Goal: Information Seeking & Learning: Learn about a topic

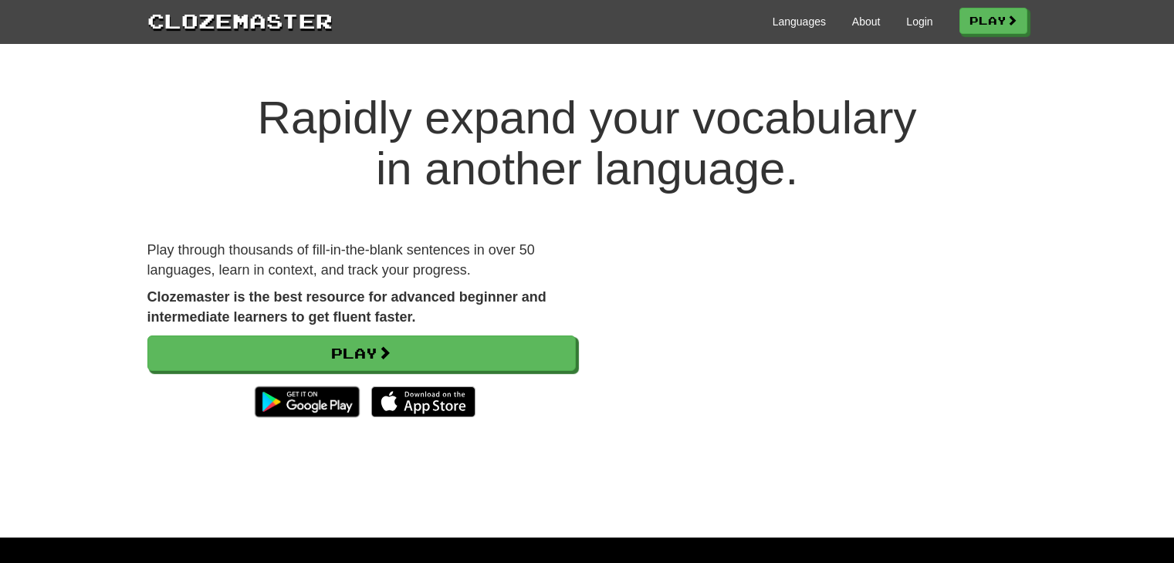
click at [359, 357] on link "Play" at bounding box center [361, 354] width 428 height 36
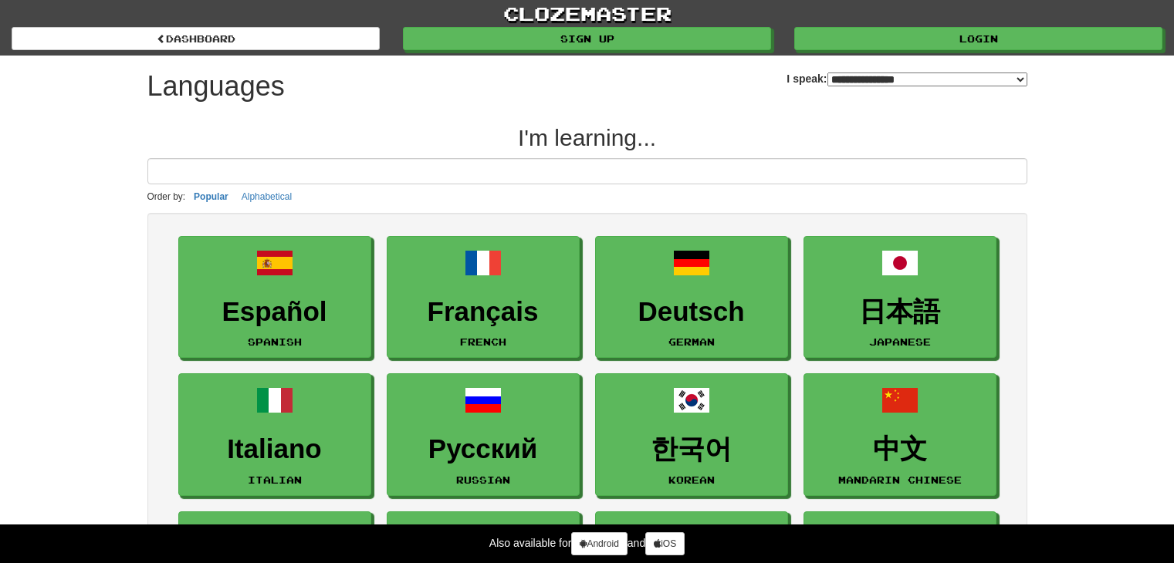
select select "*******"
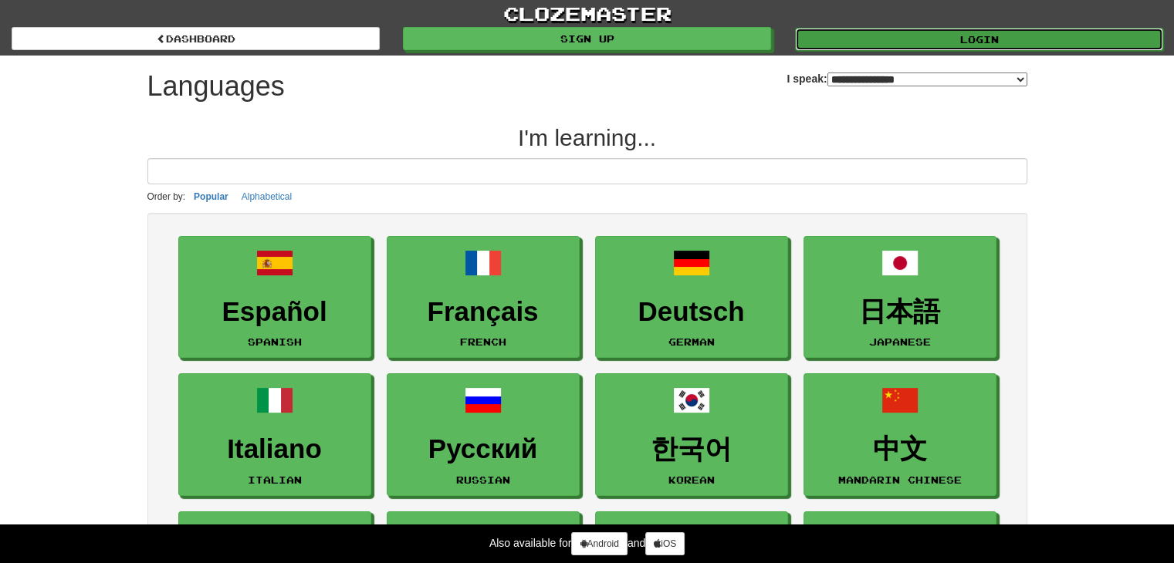
click at [960, 38] on link "Login" at bounding box center [979, 39] width 368 height 23
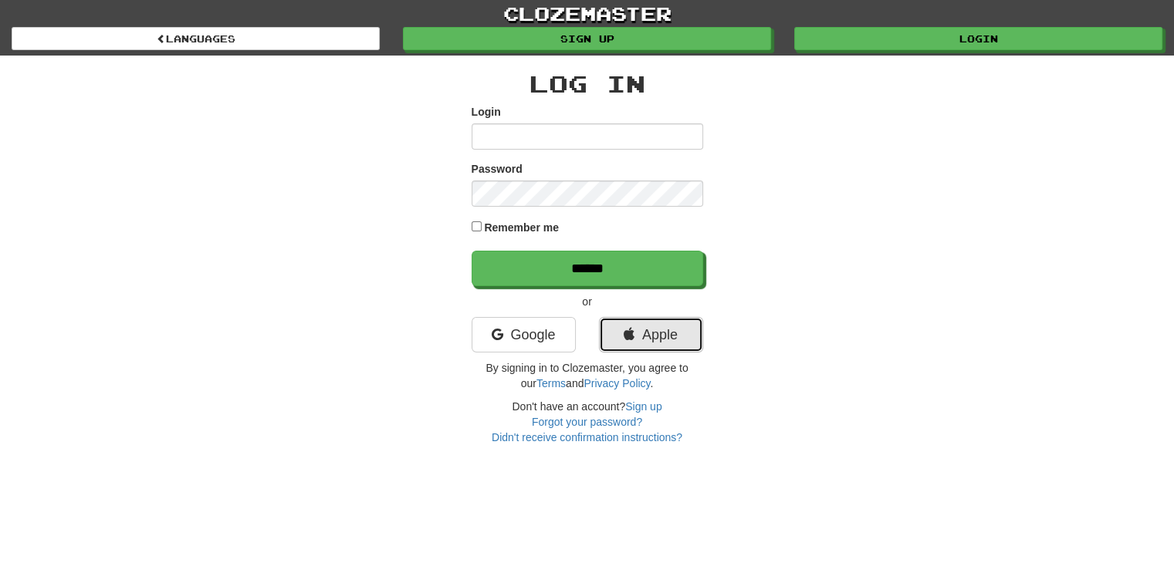
click at [656, 337] on link "Apple" at bounding box center [651, 335] width 104 height 36
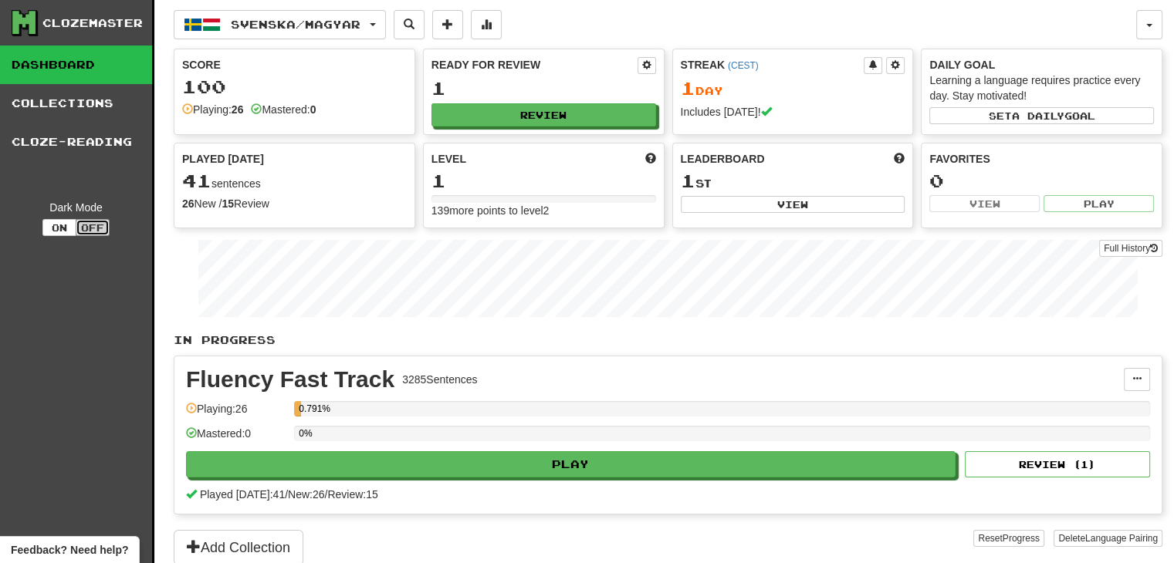
click at [78, 230] on button "Off" at bounding box center [93, 227] width 34 height 17
click at [54, 225] on button "On" at bounding box center [59, 227] width 34 height 17
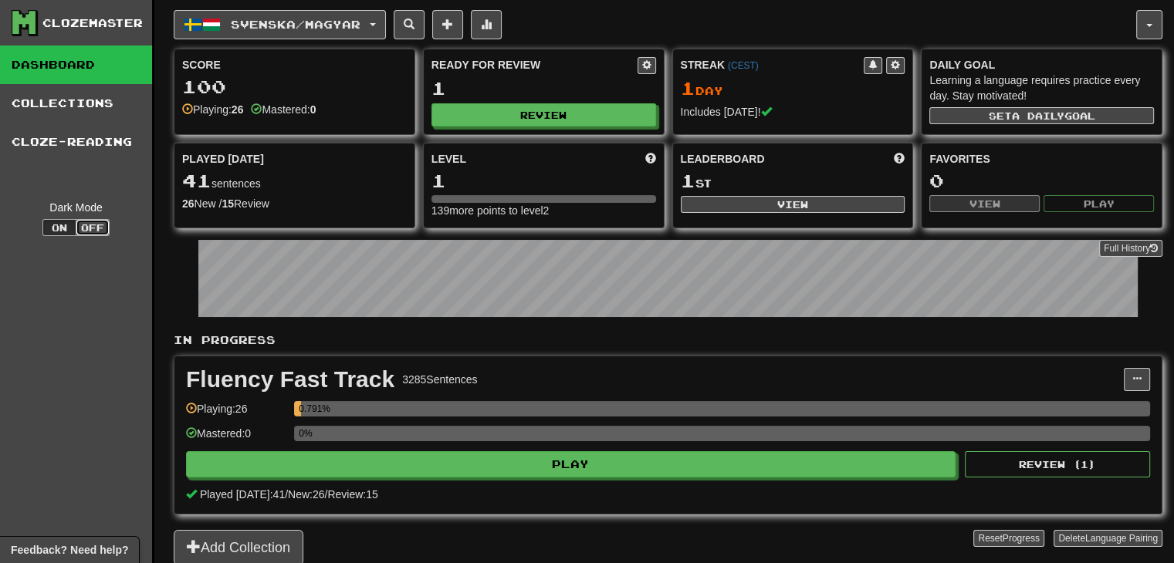
click at [96, 226] on button "Off" at bounding box center [93, 227] width 34 height 17
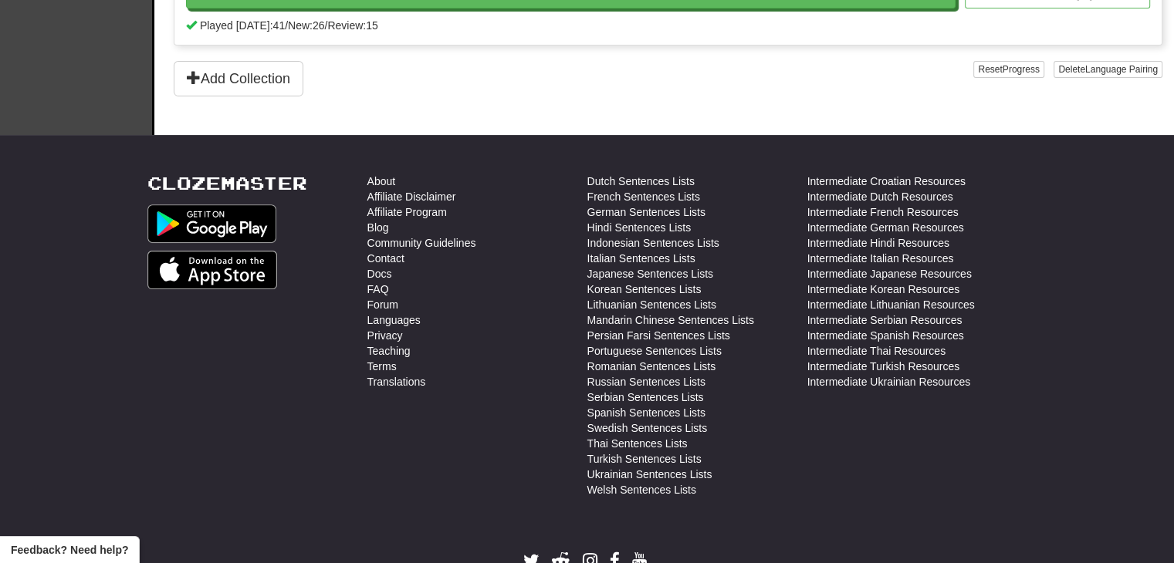
scroll to position [548, 0]
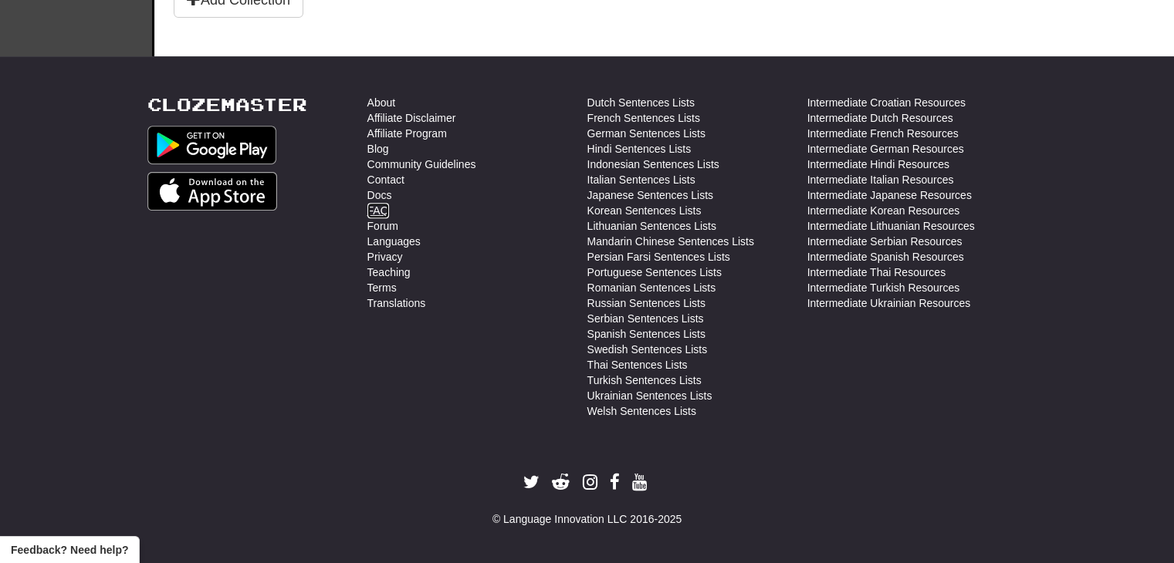
click at [384, 204] on link "FAQ" at bounding box center [378, 210] width 22 height 15
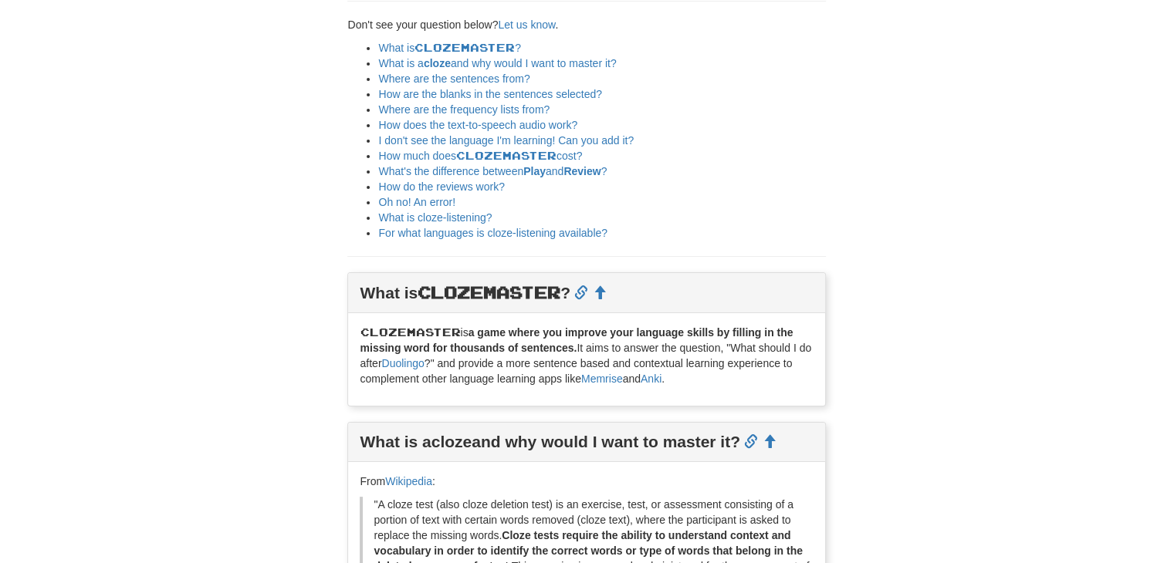
scroll to position [235, 0]
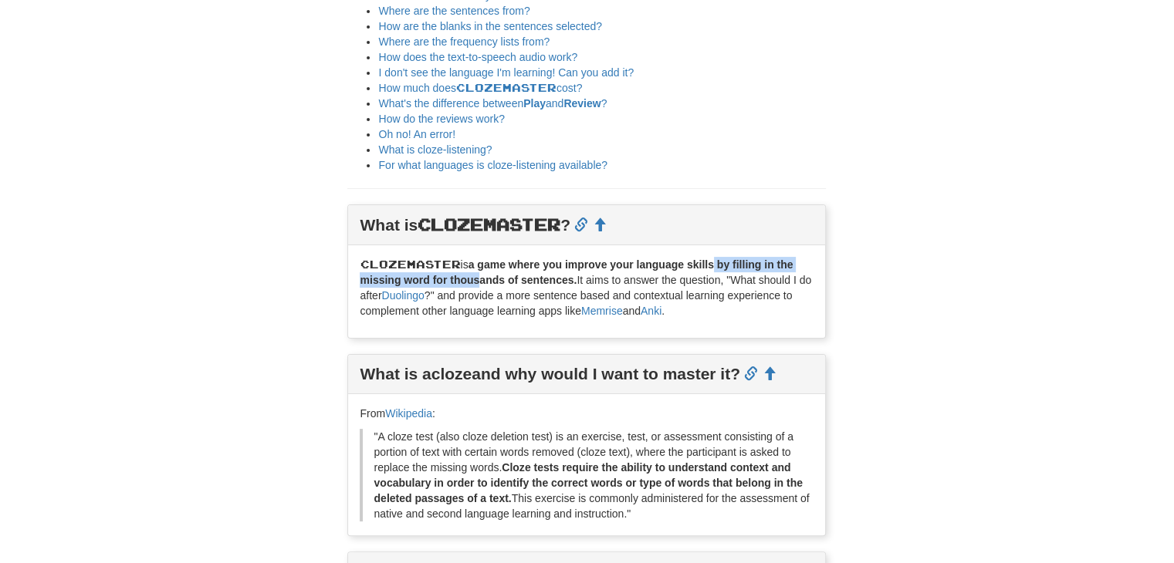
drag, startPoint x: 478, startPoint y: 276, endPoint x: 714, endPoint y: 269, distance: 236.3
click at [714, 269] on b "a game where you improve your language skills by filling in the missing word fo…" at bounding box center [576, 273] width 433 height 28
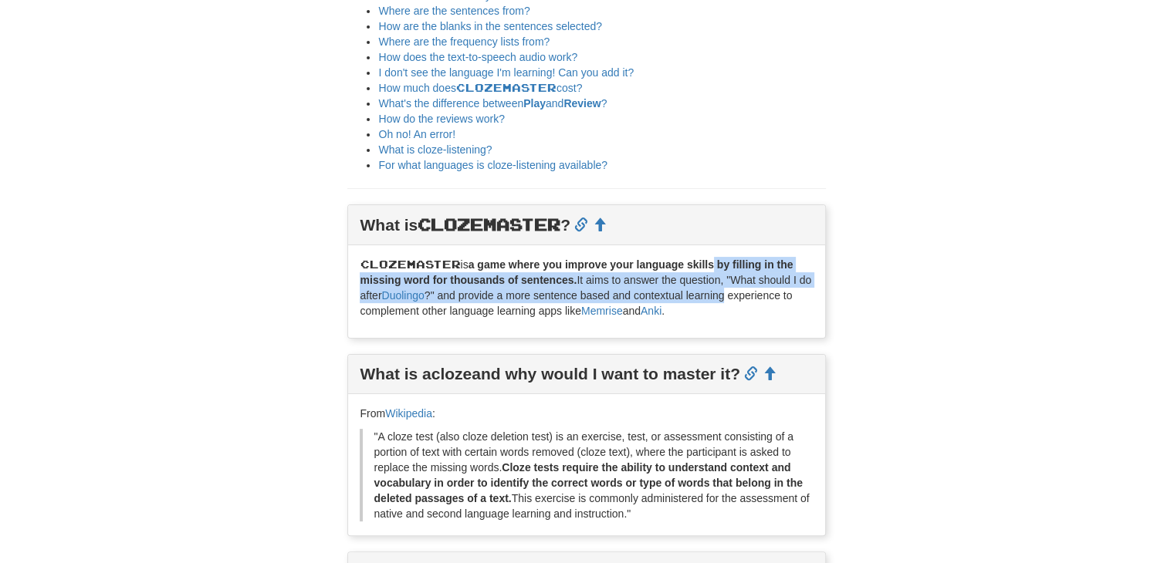
drag, startPoint x: 714, startPoint y: 269, endPoint x: 729, endPoint y: 291, distance: 26.1
click at [729, 291] on p "Clozemaster is a game where you improve your language skills by filling in the …" at bounding box center [587, 288] width 454 height 62
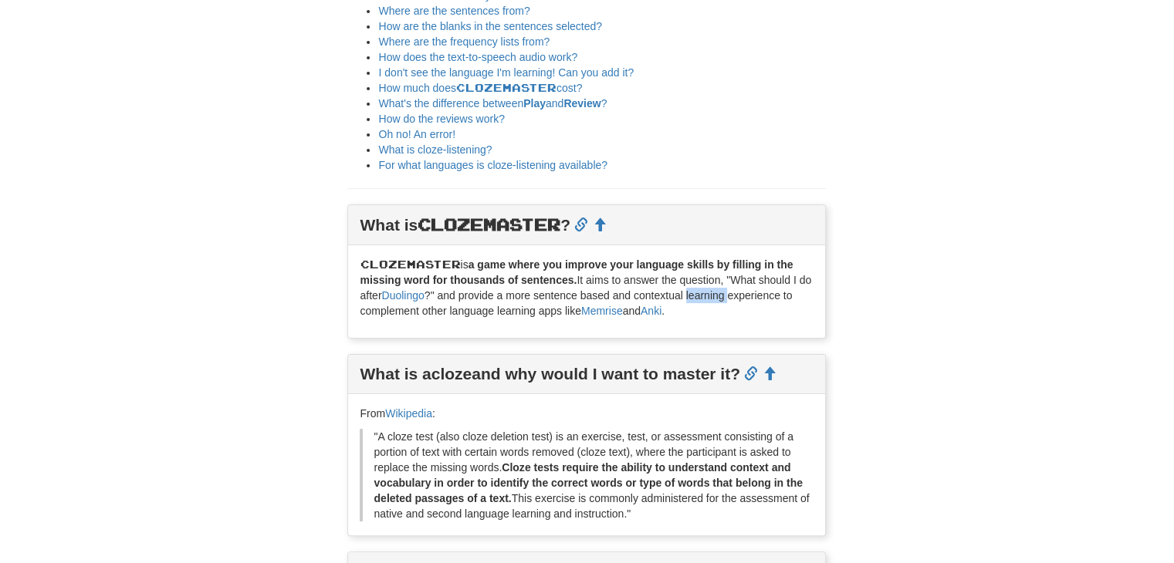
click at [729, 291] on p "Clozemaster is a game where you improve your language skills by filling in the …" at bounding box center [587, 288] width 454 height 62
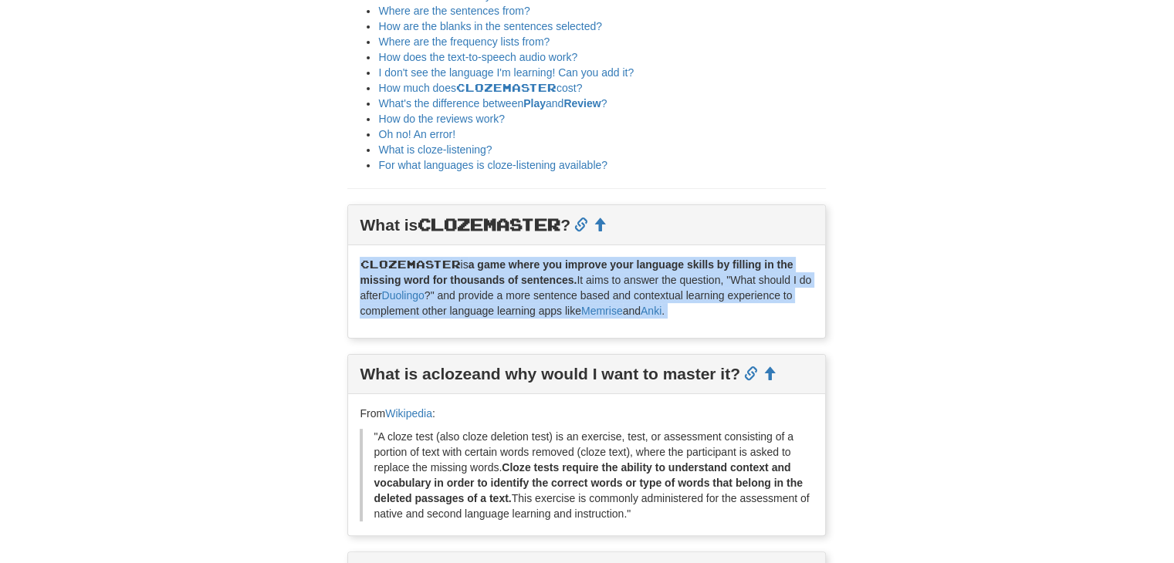
click at [729, 291] on p "Clozemaster is a game where you improve your language skills by filling in the …" at bounding box center [587, 288] width 454 height 62
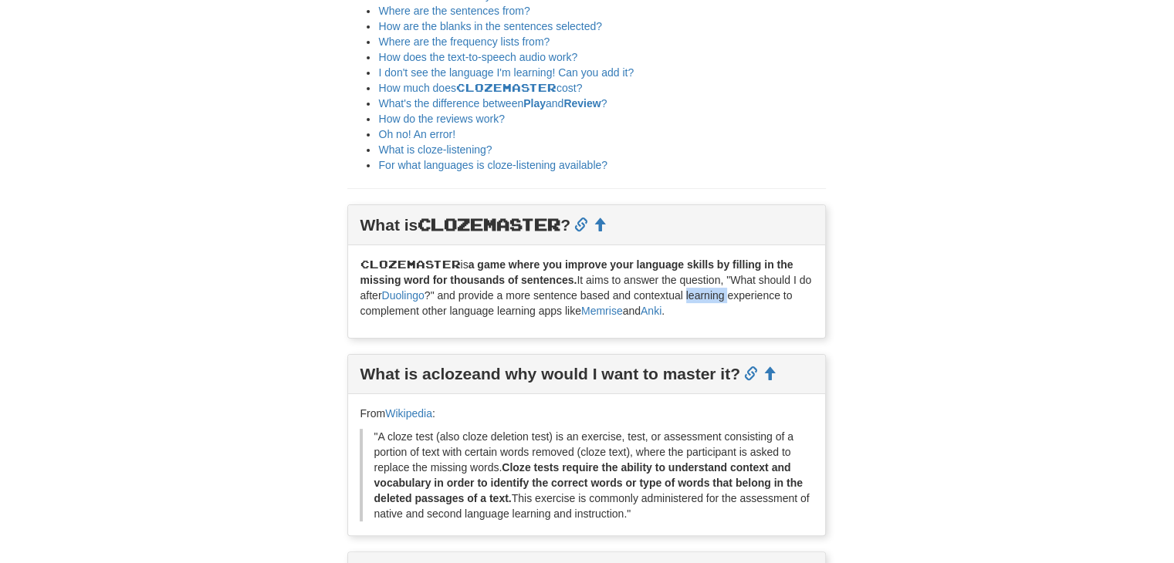
click at [729, 291] on p "Clozemaster is a game where you improve your language skills by filling in the …" at bounding box center [587, 288] width 454 height 62
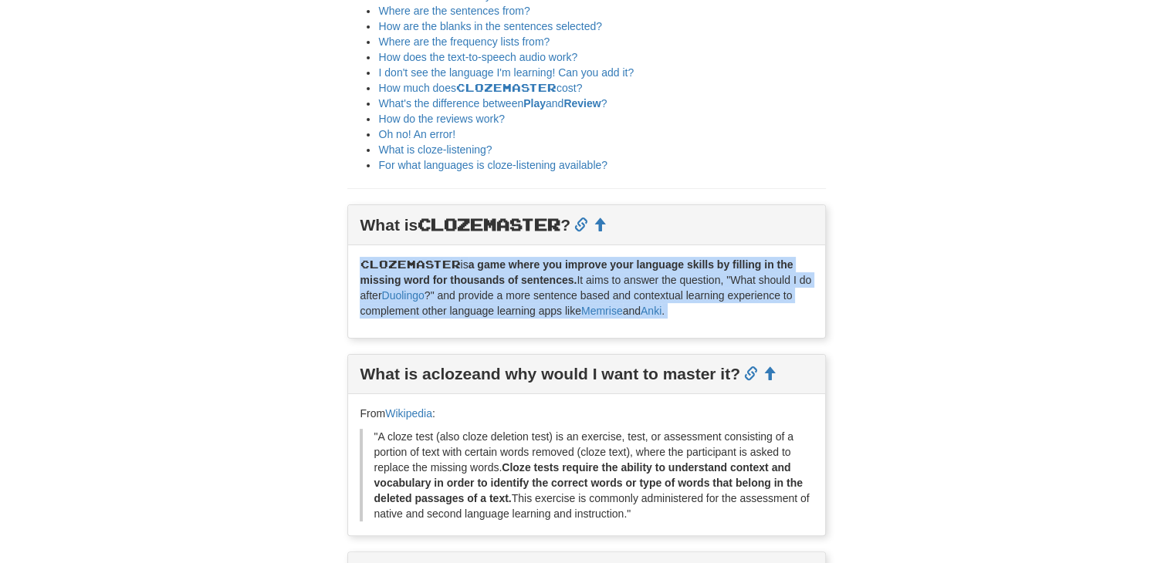
click at [729, 291] on p "Clozemaster is a game where you improve your language skills by filling in the …" at bounding box center [587, 288] width 454 height 62
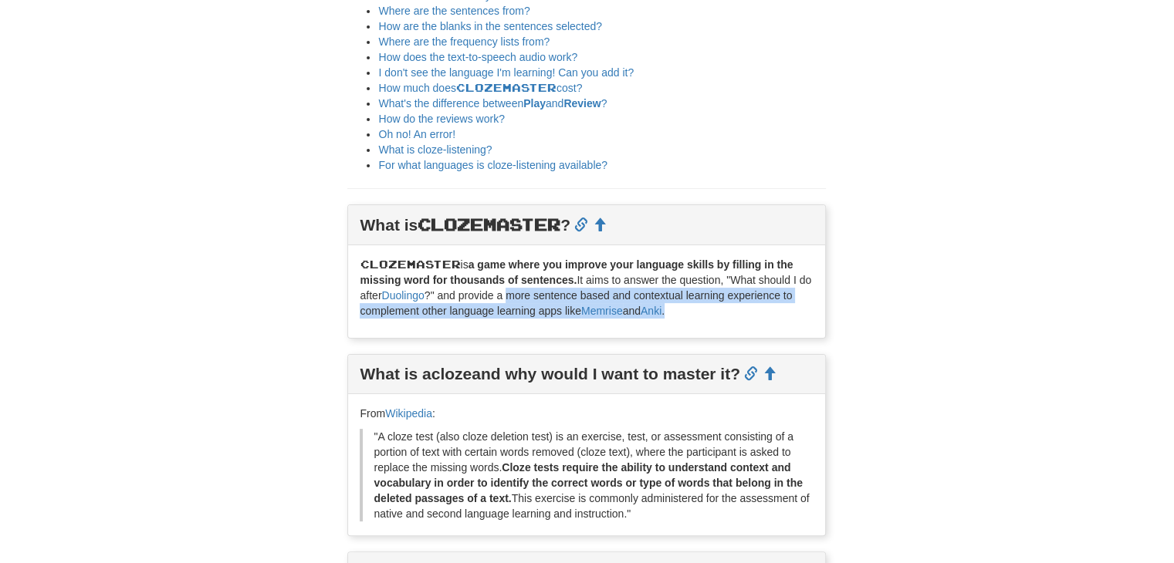
drag, startPoint x: 528, startPoint y: 304, endPoint x: 762, endPoint y: 315, distance: 234.1
click at [762, 315] on p "Clozemaster is a game where you improve your language skills by filling in the …" at bounding box center [587, 288] width 454 height 62
drag, startPoint x: 762, startPoint y: 315, endPoint x: 695, endPoint y: 293, distance: 70.5
click at [695, 293] on p "Clozemaster is a game where you improve your language skills by filling in the …" at bounding box center [587, 288] width 454 height 62
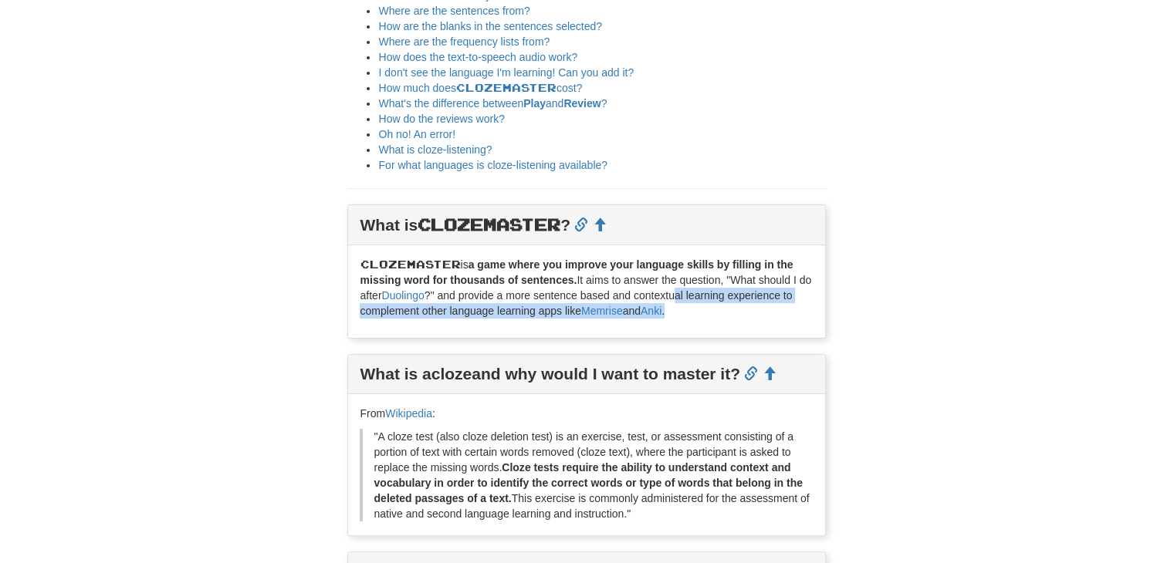
click at [695, 293] on p "Clozemaster is a game where you improve your language skills by filling in the …" at bounding box center [587, 288] width 454 height 62
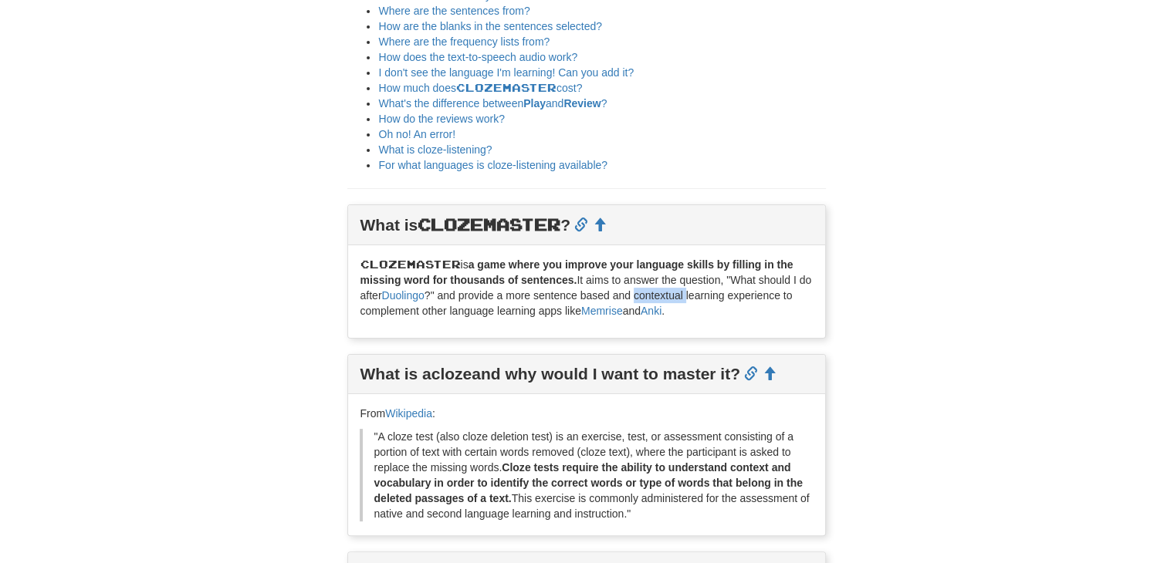
click at [695, 293] on p "Clozemaster is a game where you improve your language skills by filling in the …" at bounding box center [587, 288] width 454 height 62
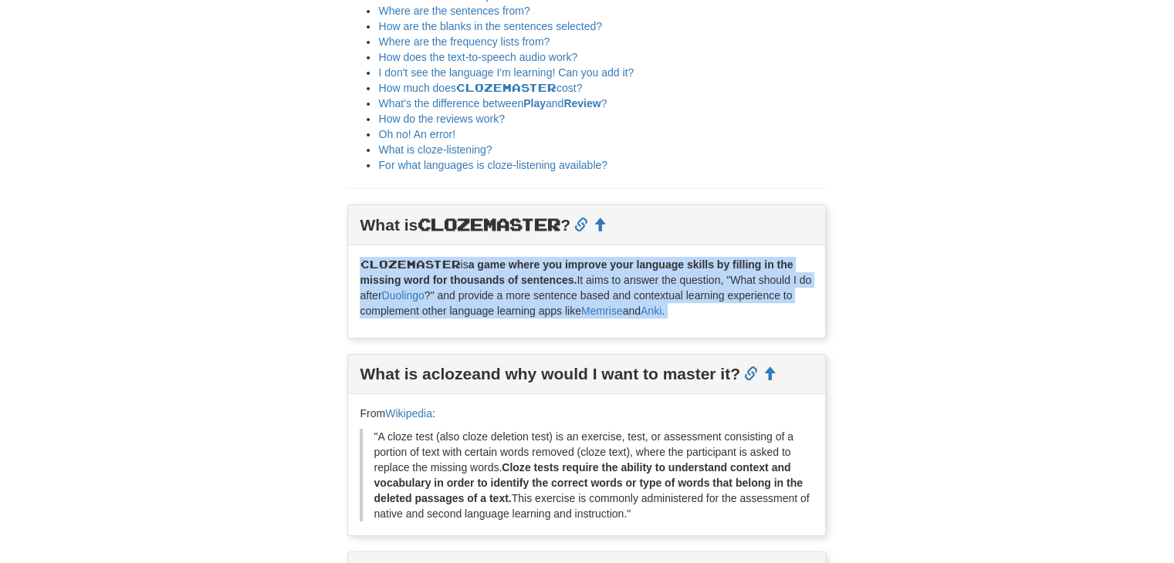
click at [695, 293] on p "Clozemaster is a game where you improve your language skills by filling in the …" at bounding box center [587, 288] width 454 height 62
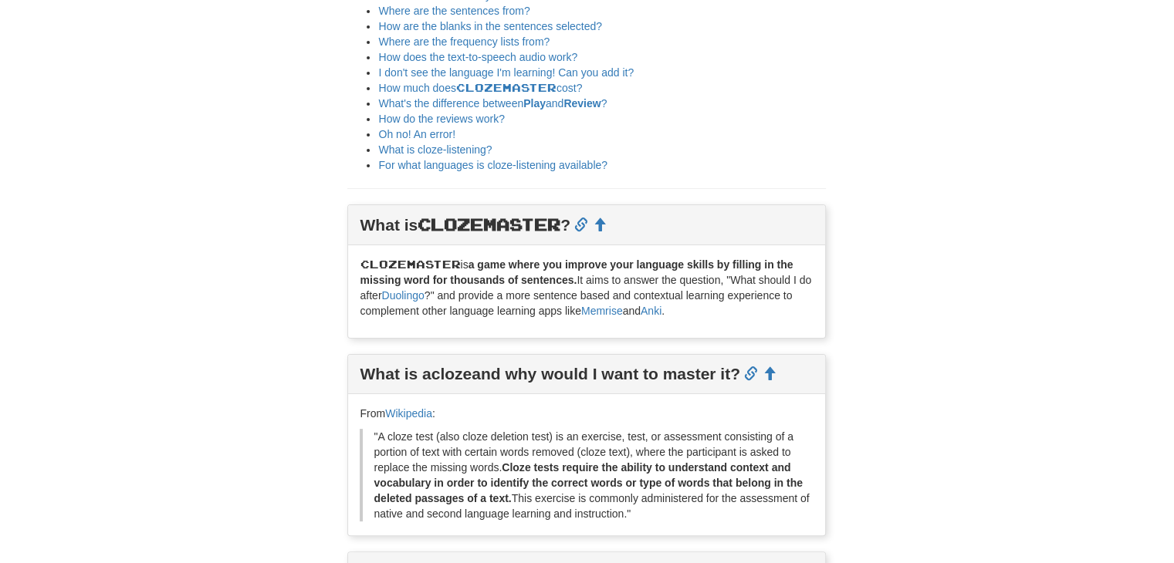
click at [695, 293] on p "Clozemaster is a game where you improve your language skills by filling in the …" at bounding box center [587, 288] width 454 height 62
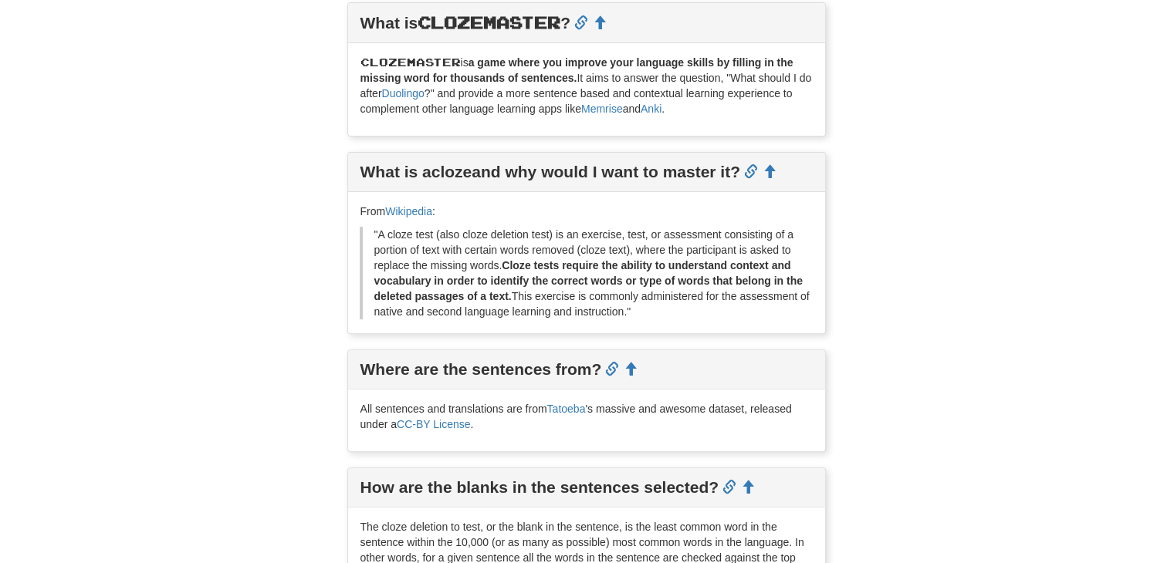
scroll to position [0, 0]
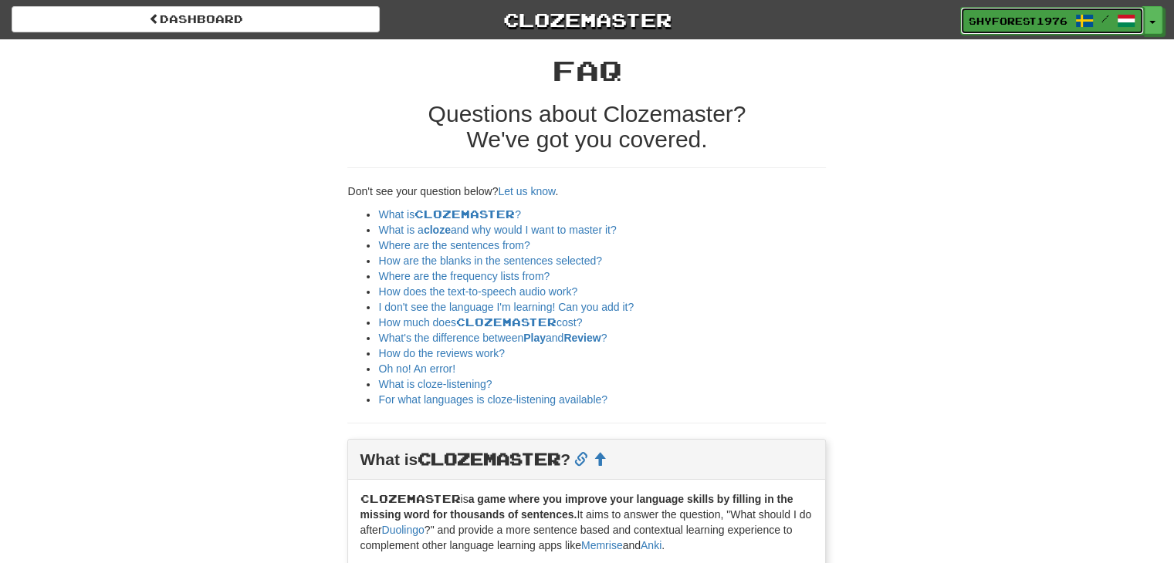
click at [1017, 21] on span "ShyForest1976" at bounding box center [1018, 21] width 99 height 14
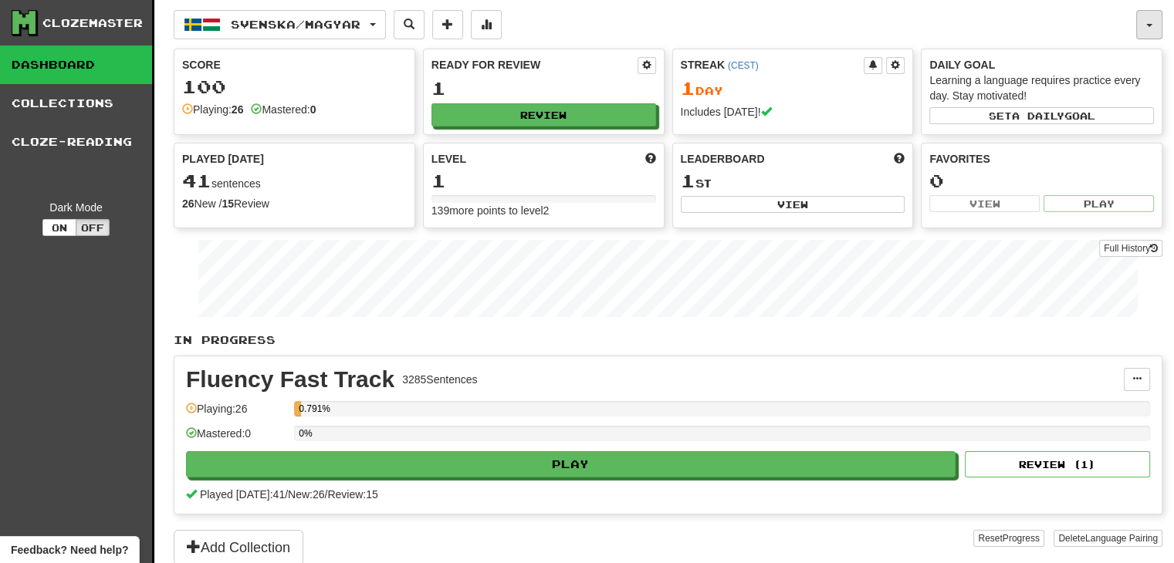
click at [1159, 32] on button "button" at bounding box center [1149, 24] width 26 height 29
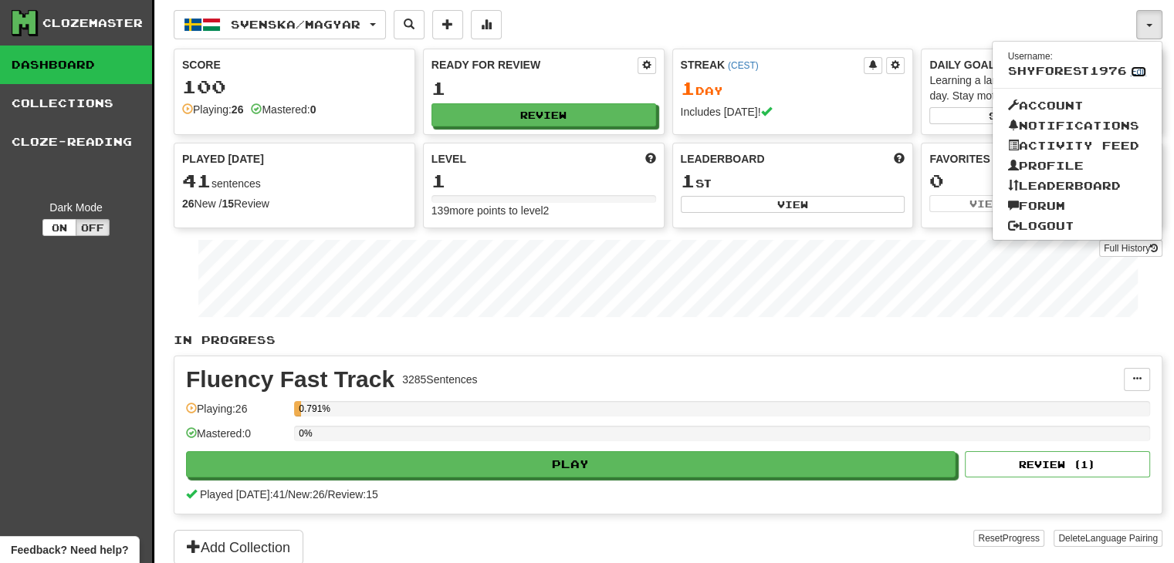
click at [1135, 70] on link "Edit" at bounding box center [1139, 71] width 16 height 11
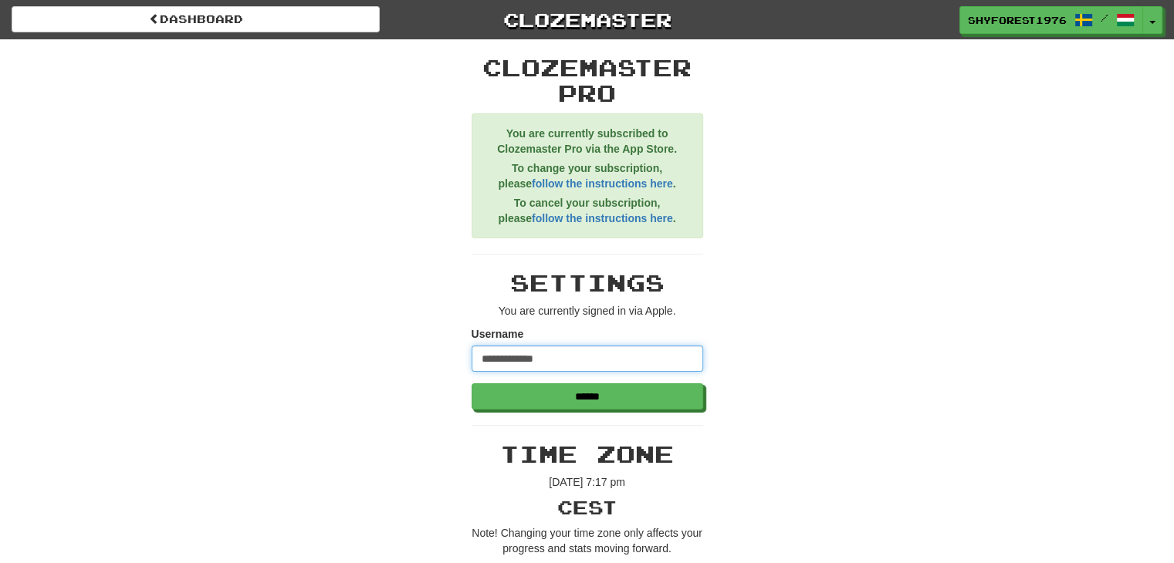
click at [540, 354] on input "**********" at bounding box center [588, 359] width 232 height 26
type input "********"
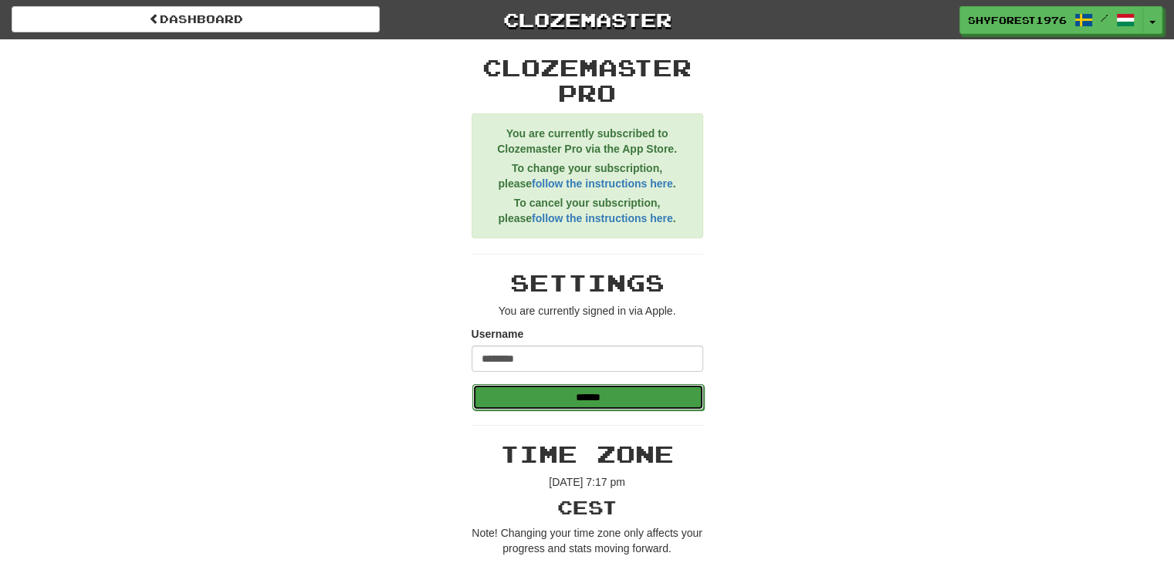
click at [523, 401] on input "******" at bounding box center [588, 397] width 232 height 26
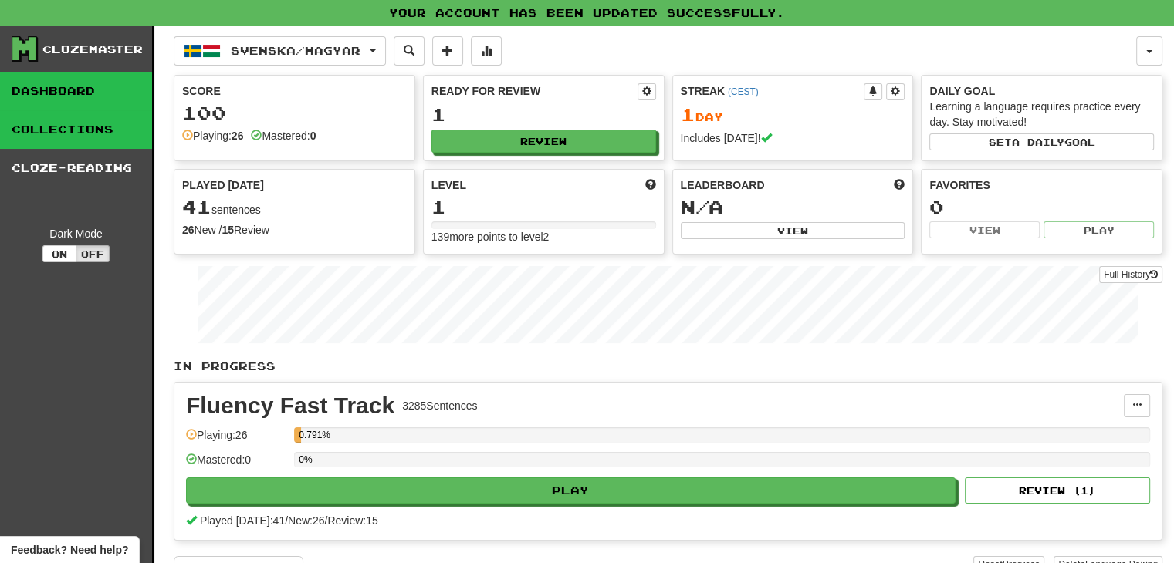
click at [100, 137] on link "Collections" at bounding box center [76, 129] width 152 height 39
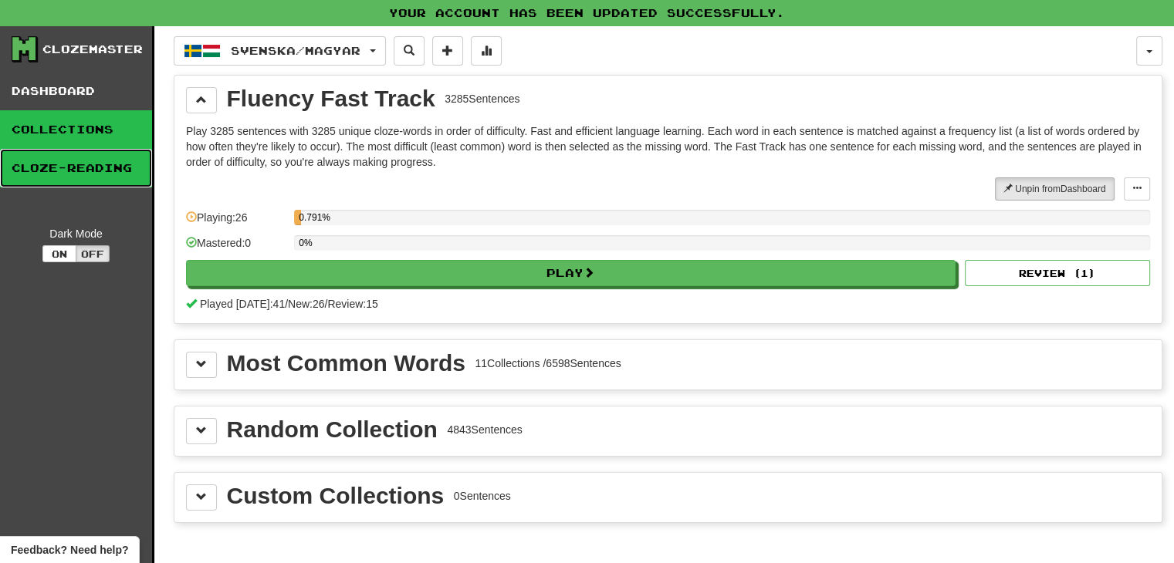
click at [78, 151] on link "Cloze-Reading" at bounding box center [76, 168] width 152 height 39
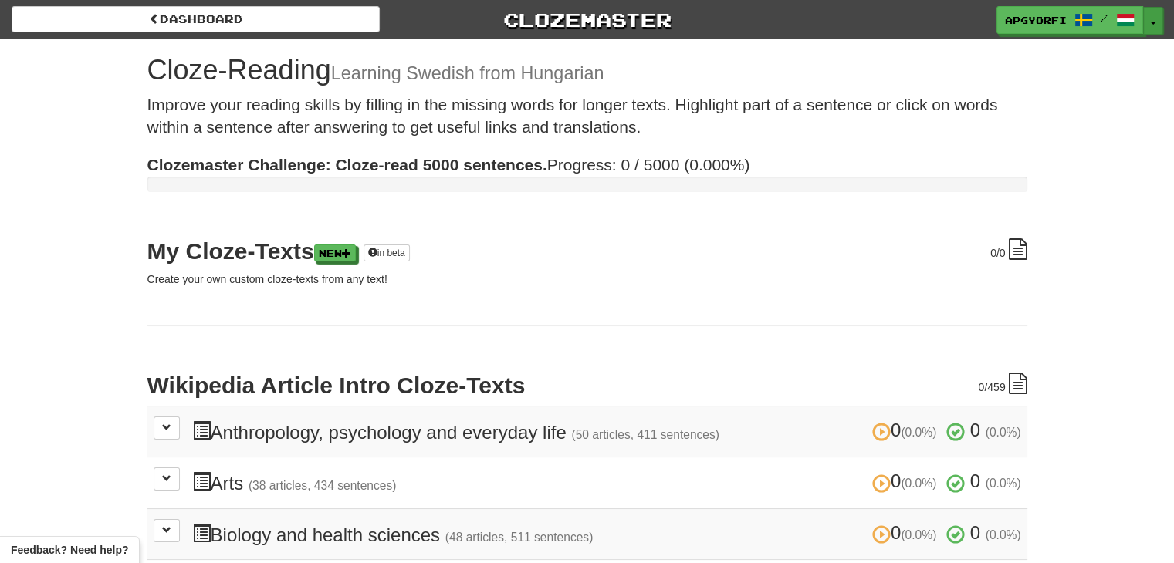
click at [1147, 26] on button "Toggle Dropdown" at bounding box center [1153, 21] width 20 height 28
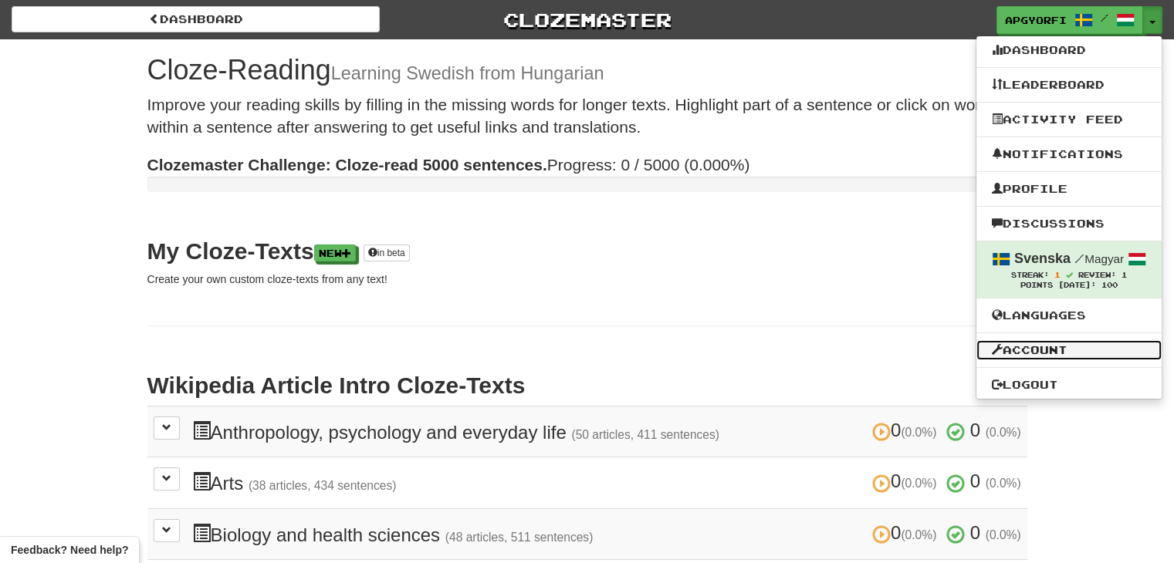
click at [1047, 354] on link "Account" at bounding box center [1068, 350] width 185 height 20
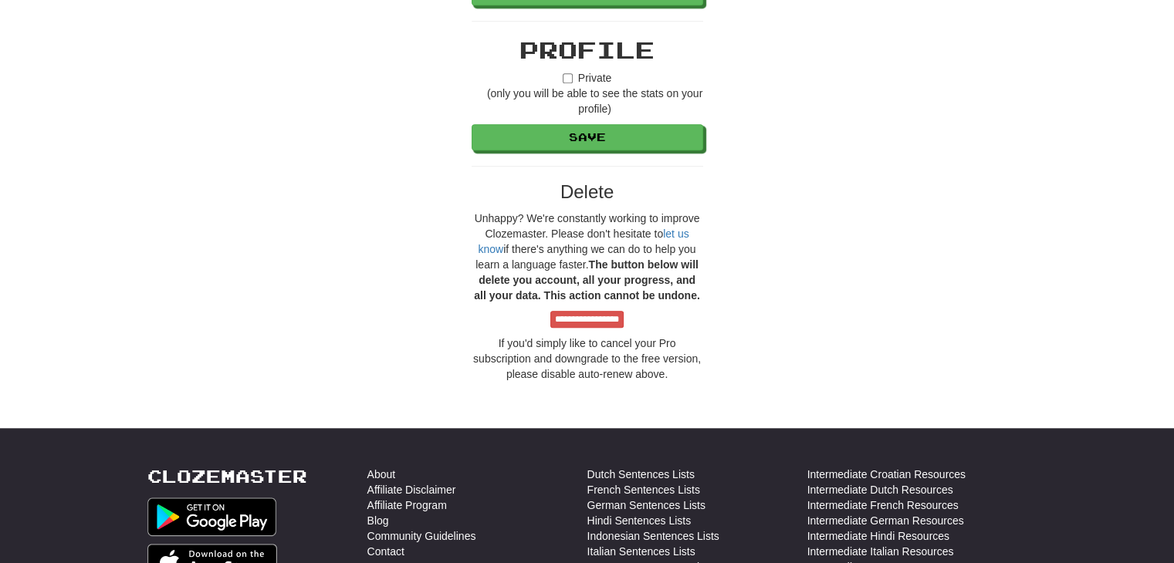
scroll to position [1315, 0]
click at [574, 78] on label "Private (only you will be able to see the stats on your profile)" at bounding box center [588, 93] width 232 height 46
click at [592, 130] on button "Save" at bounding box center [588, 138] width 232 height 26
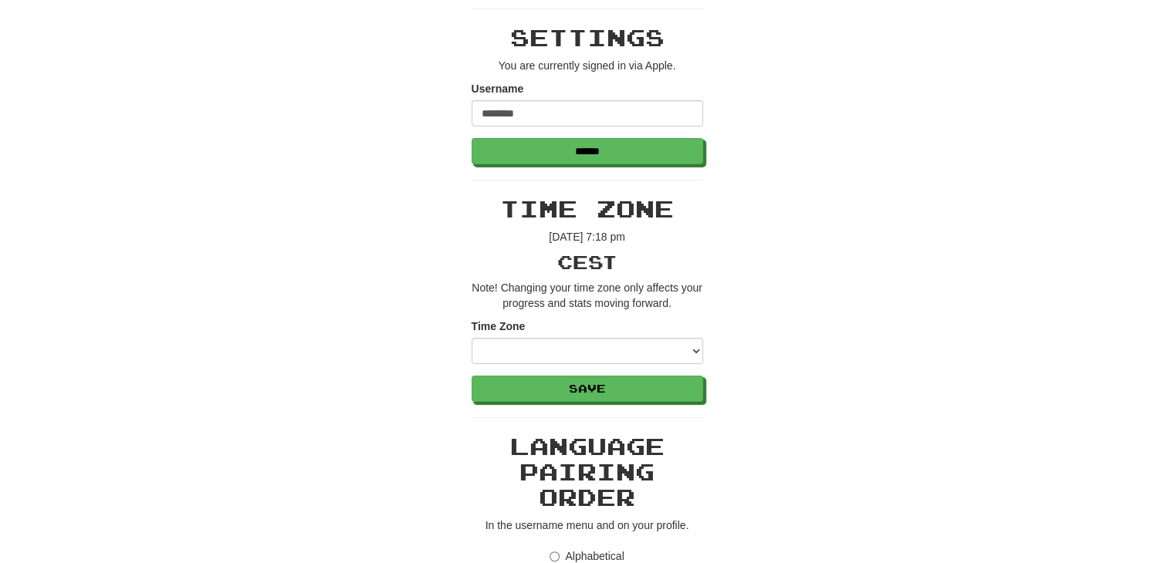
scroll to position [441, 0]
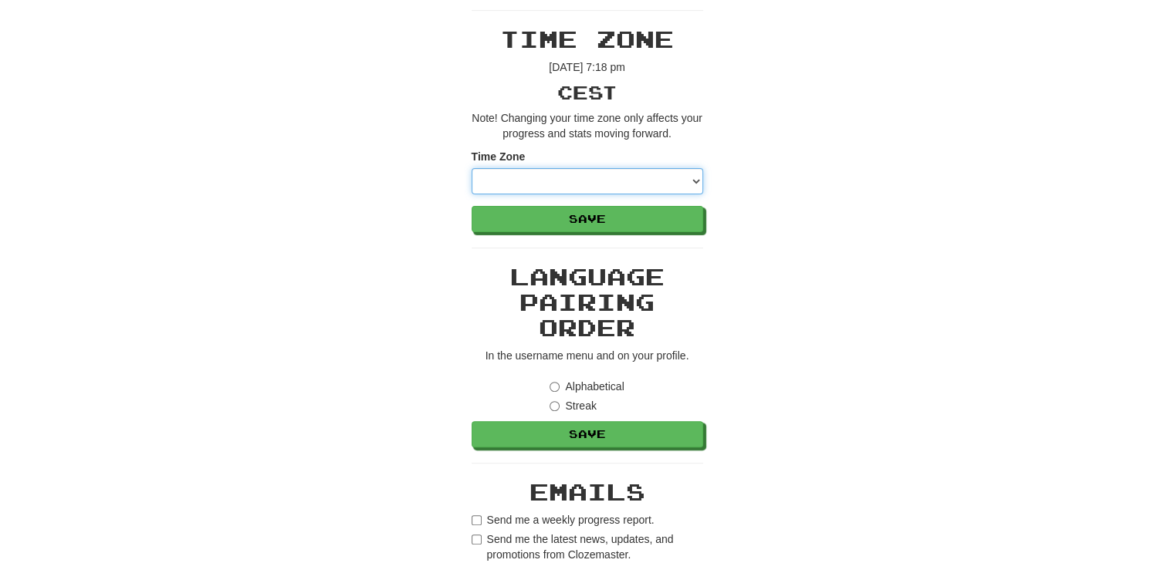
click at [547, 181] on select "**********" at bounding box center [588, 181] width 232 height 26
select select "********"
click at [472, 168] on select "**********" at bounding box center [588, 181] width 232 height 26
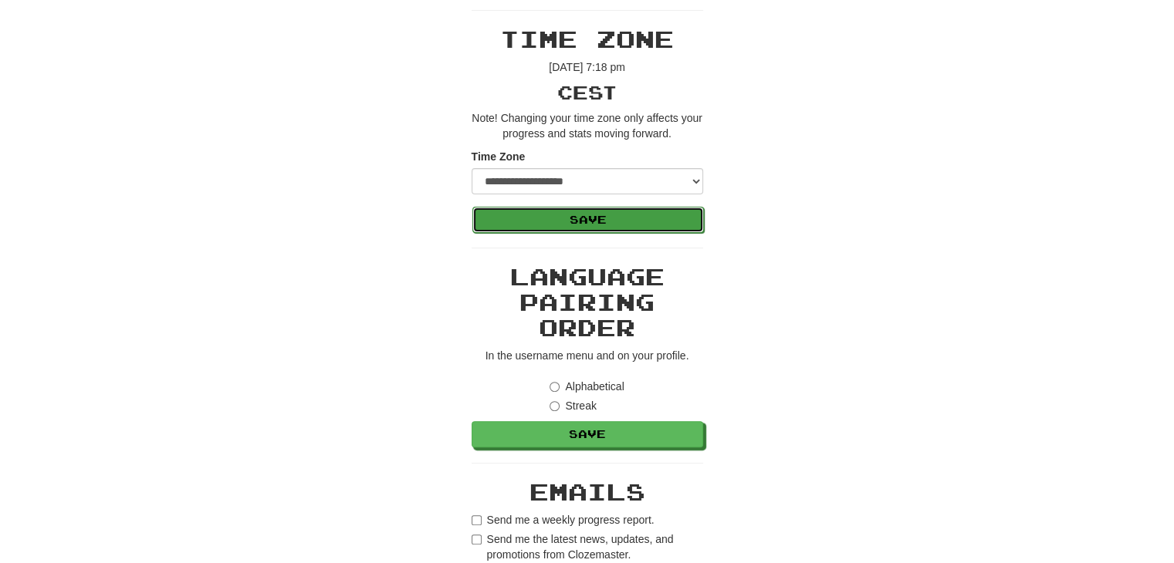
click at [560, 230] on button "Save" at bounding box center [588, 220] width 232 height 26
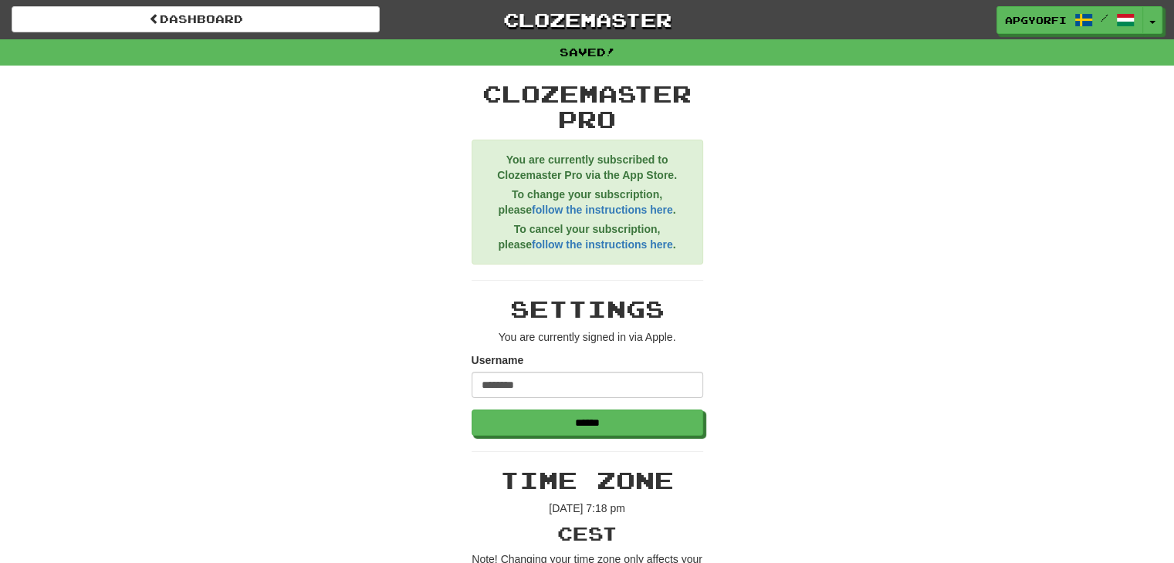
click at [1041, 31] on link "apgyorfi /" at bounding box center [1070, 21] width 147 height 28
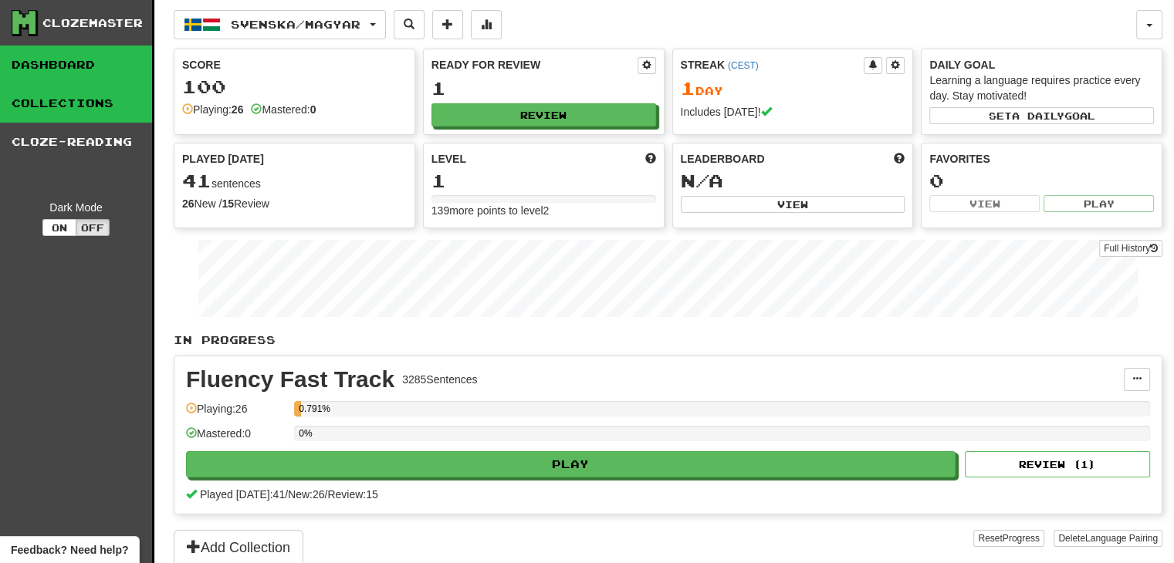
click at [94, 108] on link "Collections" at bounding box center [76, 103] width 152 height 39
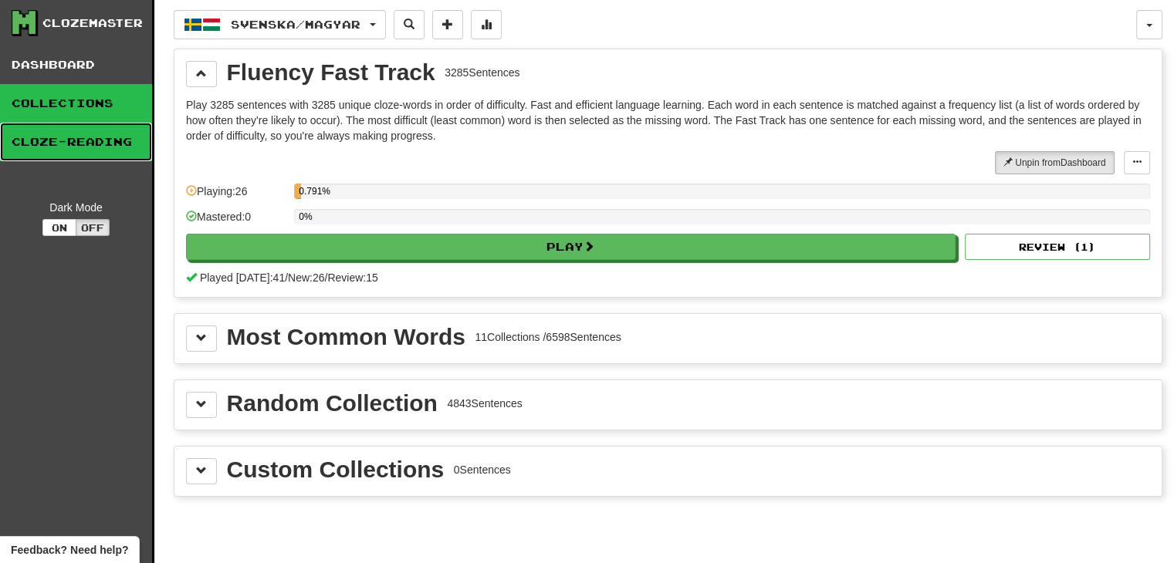
click at [86, 147] on link "Cloze-Reading" at bounding box center [76, 142] width 152 height 39
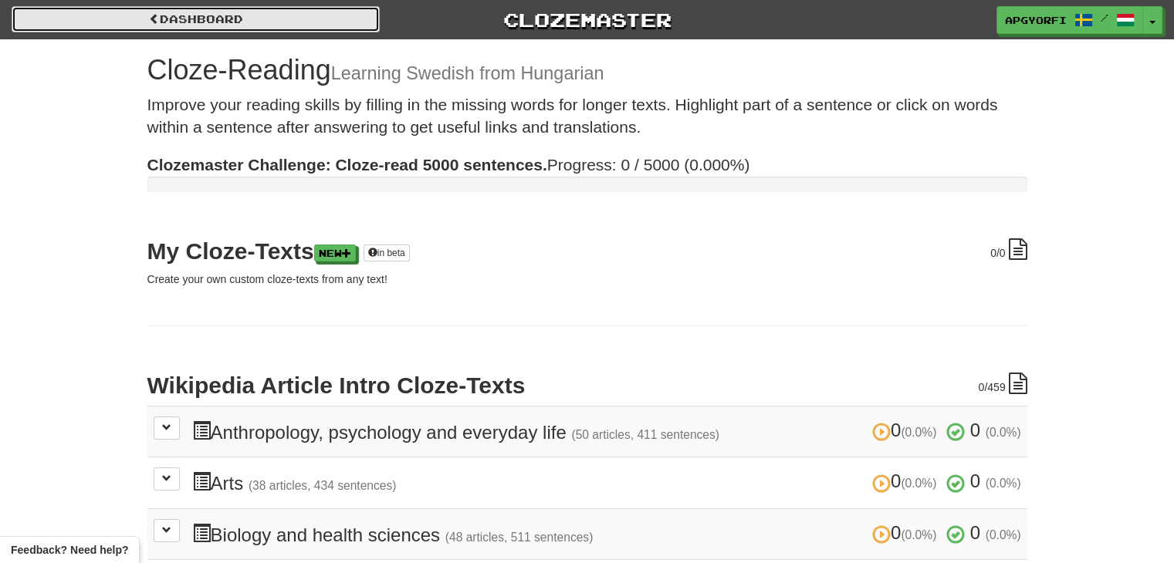
click at [164, 20] on link "Dashboard" at bounding box center [196, 19] width 368 height 26
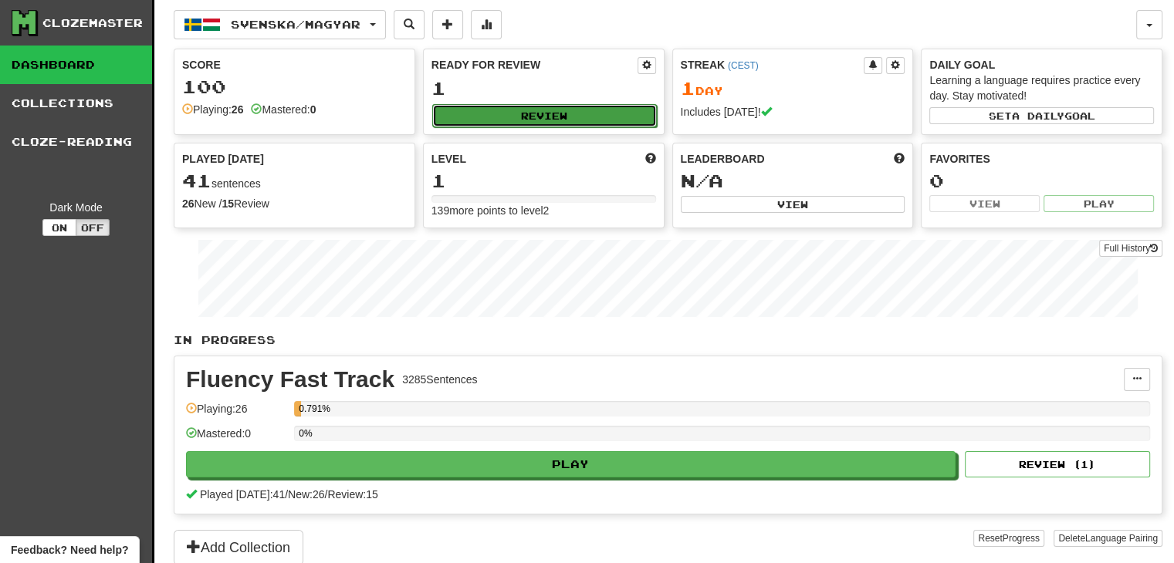
click at [544, 114] on button "Review" at bounding box center [544, 115] width 225 height 23
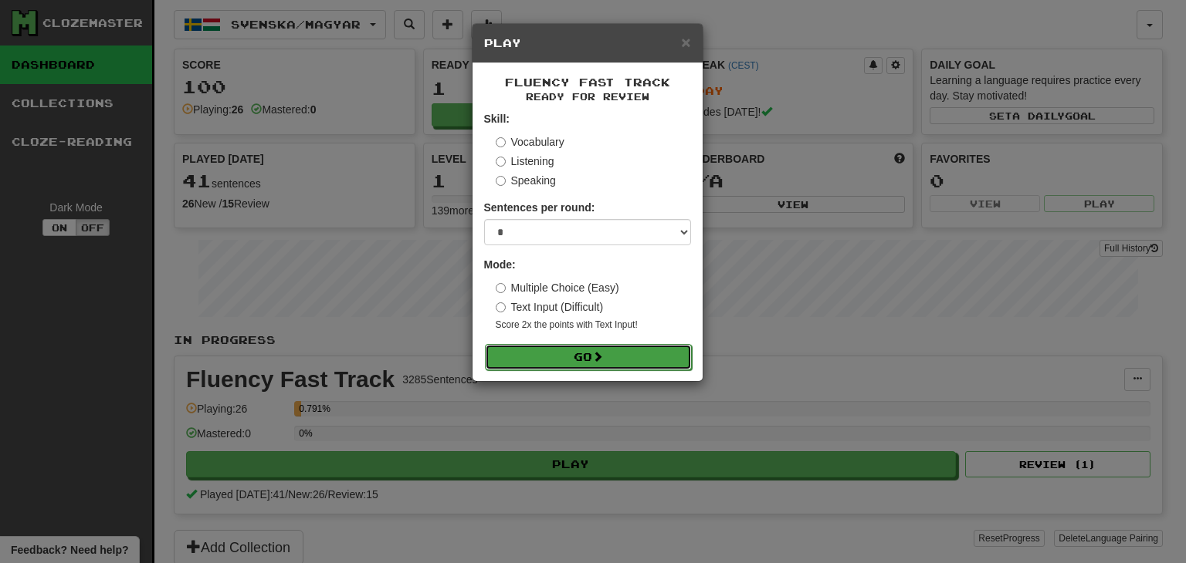
click at [570, 357] on button "Go" at bounding box center [588, 357] width 207 height 26
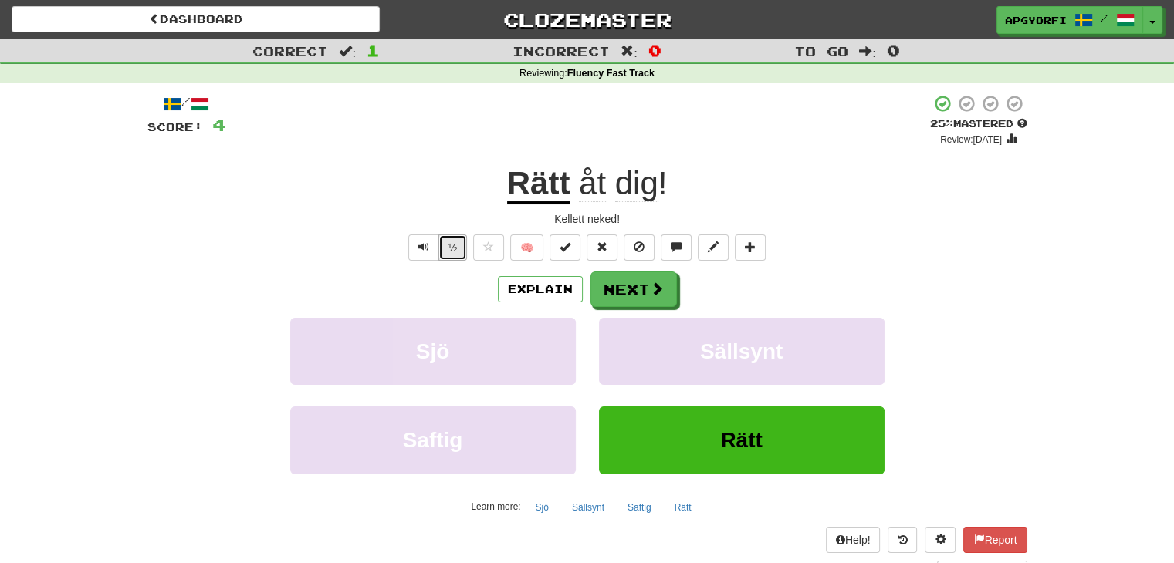
click at [449, 250] on button "½" at bounding box center [452, 248] width 29 height 26
click at [543, 291] on button "Explain" at bounding box center [540, 289] width 85 height 26
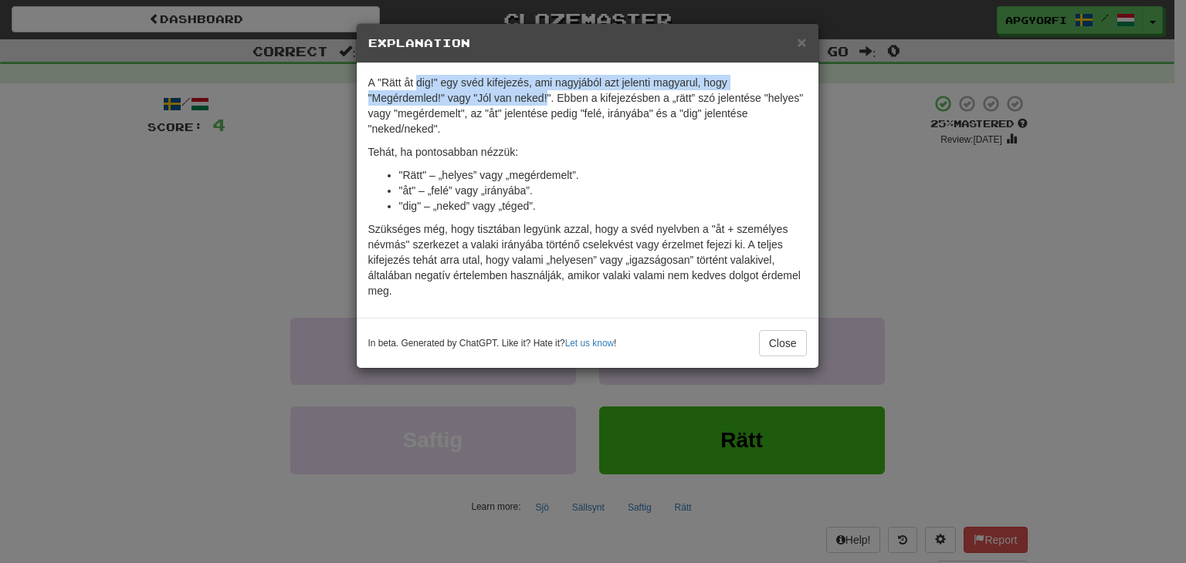
drag, startPoint x: 416, startPoint y: 78, endPoint x: 547, endPoint y: 100, distance: 133.0
click at [547, 100] on p "A "Rätt åt dig!" egy svéd kifejezés, ami nagyjából azt jelenti magyarul, hogy "…" at bounding box center [587, 106] width 438 height 62
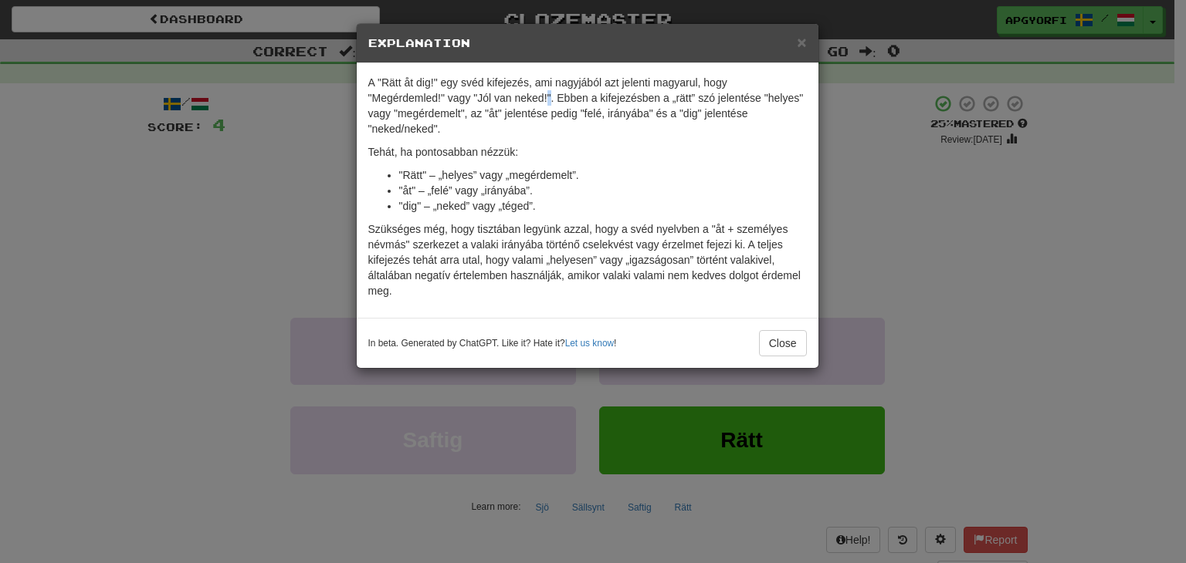
click at [547, 100] on p "A "Rätt åt dig!" egy svéd kifejezés, ami nagyjából azt jelenti magyarul, hogy "…" at bounding box center [587, 106] width 438 height 62
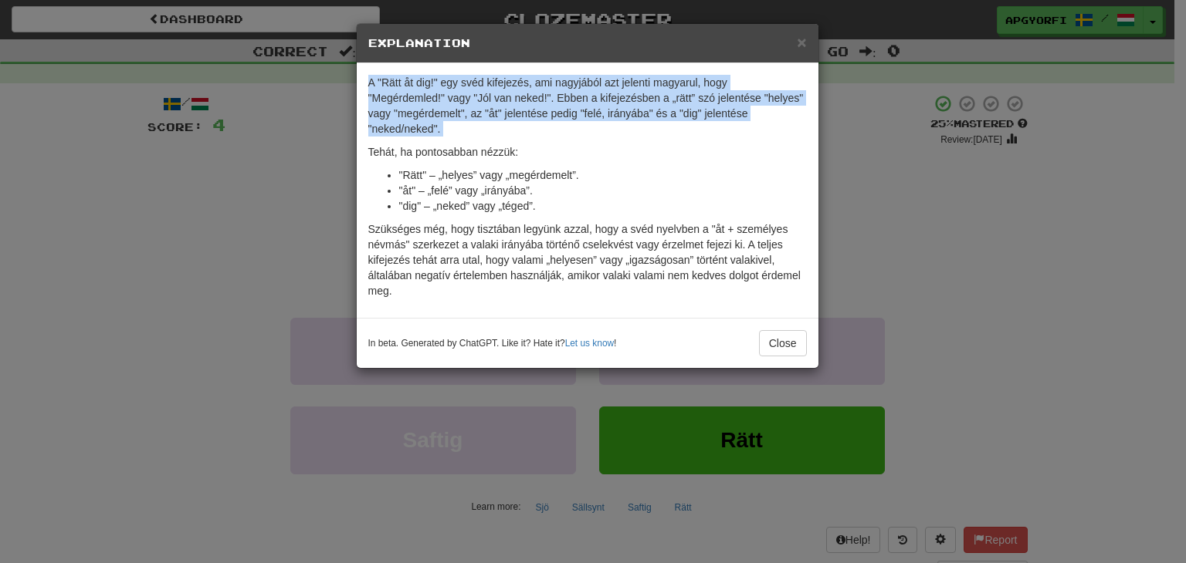
click at [547, 100] on p "A "Rätt åt dig!" egy svéd kifejezés, ami nagyjából azt jelenti magyarul, hogy "…" at bounding box center [587, 106] width 438 height 62
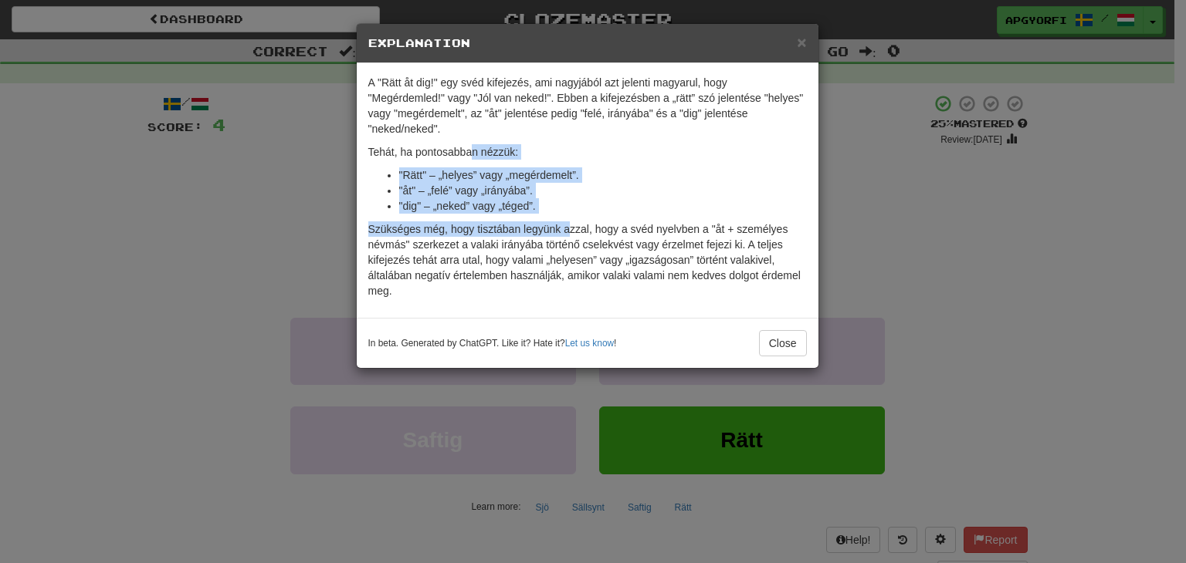
drag, startPoint x: 471, startPoint y: 142, endPoint x: 567, endPoint y: 227, distance: 127.9
click at [567, 227] on div "A "Rätt åt dig!" egy svéd kifejezés, ami nagyjából azt jelenti magyarul, hogy "…" at bounding box center [588, 190] width 462 height 255
click at [567, 227] on p "Szükséges még, hogy tisztában legyünk azzal, hogy a svéd nyelvben a "åt + szemé…" at bounding box center [587, 260] width 438 height 77
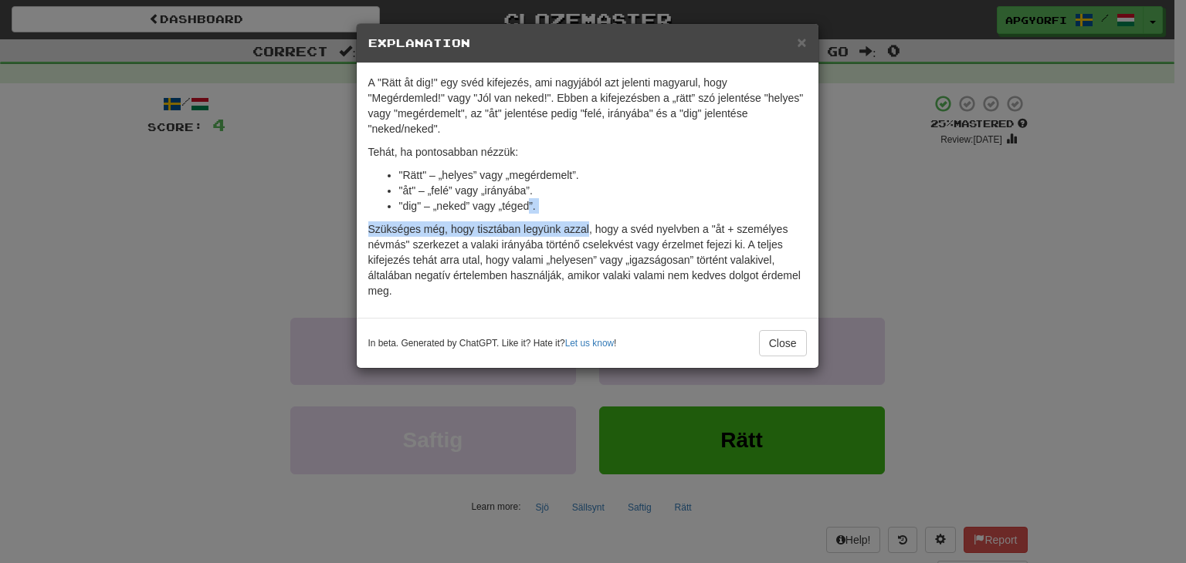
drag, startPoint x: 567, startPoint y: 227, endPoint x: 529, endPoint y: 203, distance: 44.1
click at [529, 203] on div "A "Rätt åt dig!" egy svéd kifejezés, ami nagyjából azt jelenti magyarul, hogy "…" at bounding box center [588, 190] width 462 height 255
click at [529, 203] on li ""dig" – „neked” vagy „téged”." at bounding box center [603, 205] width 408 height 15
click at [798, 43] on span "×" at bounding box center [801, 42] width 9 height 18
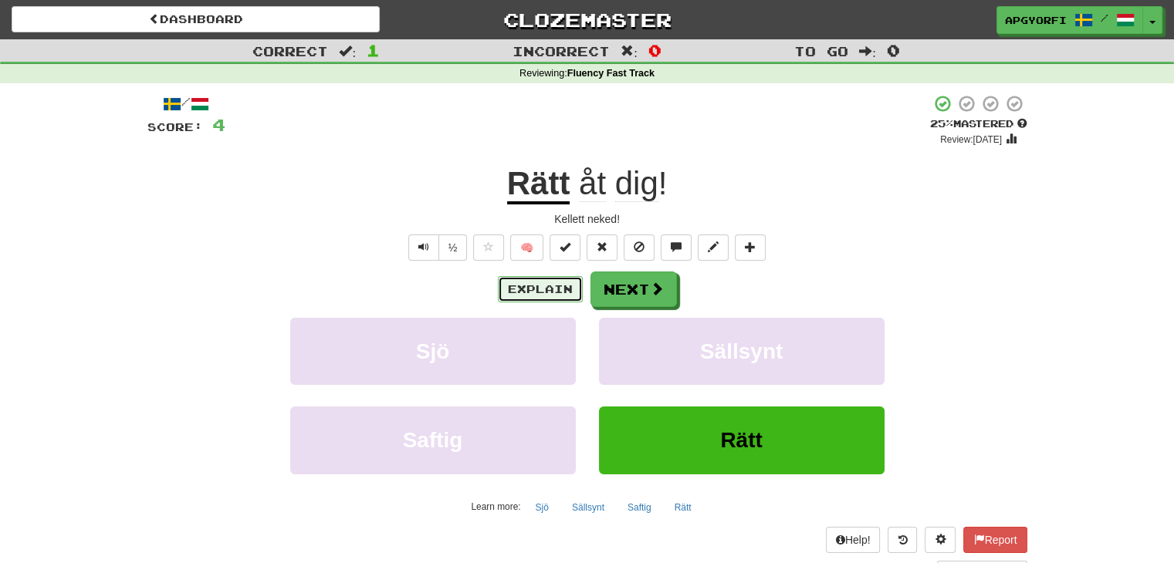
click at [556, 292] on button "Explain" at bounding box center [540, 289] width 85 height 26
